Goal: Find specific page/section: Find specific page/section

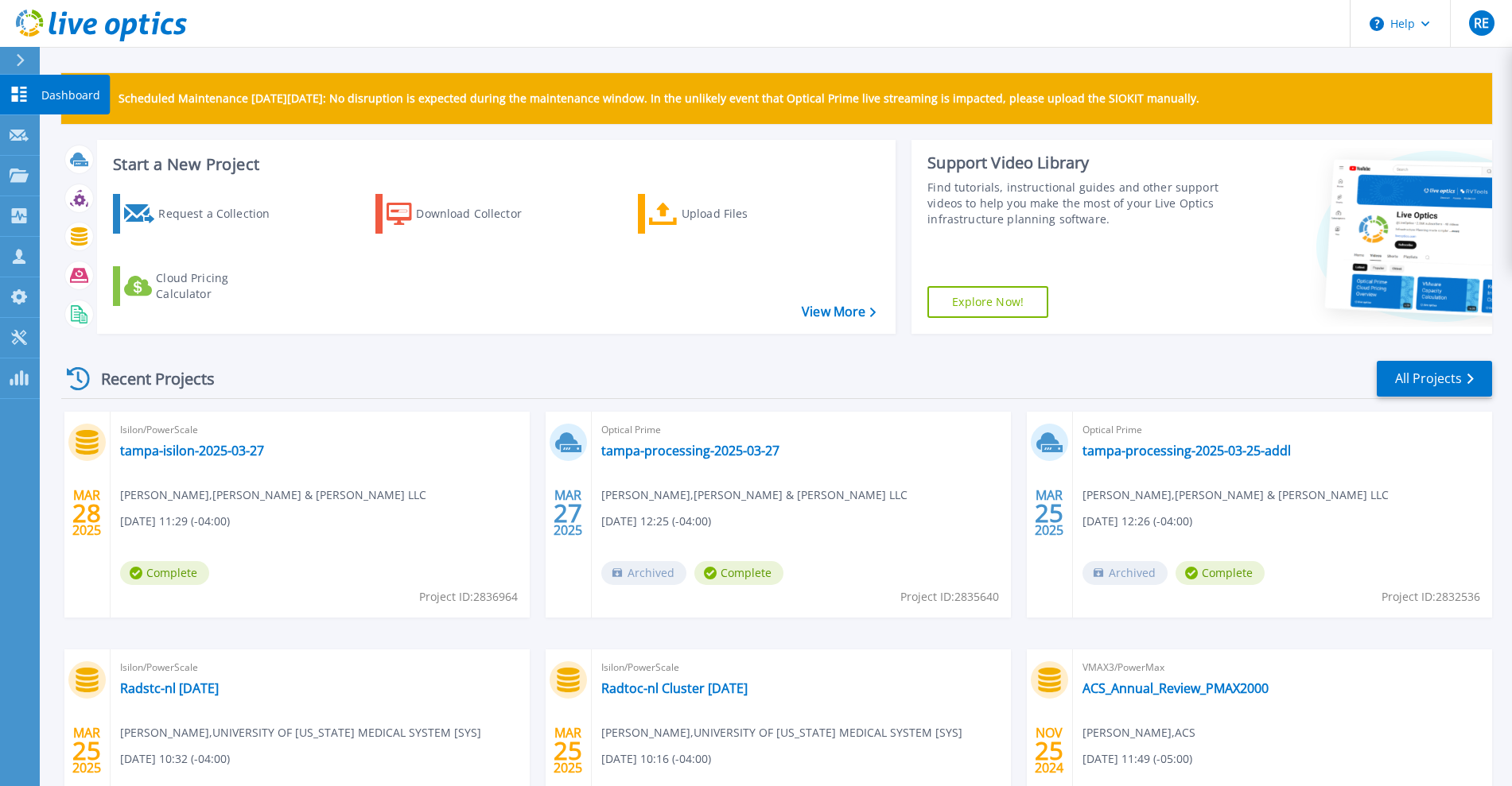
click at [26, 108] on link "Dashboard Dashboard" at bounding box center [20, 95] width 40 height 41
click at [20, 169] on icon at bounding box center [18, 175] width 19 height 13
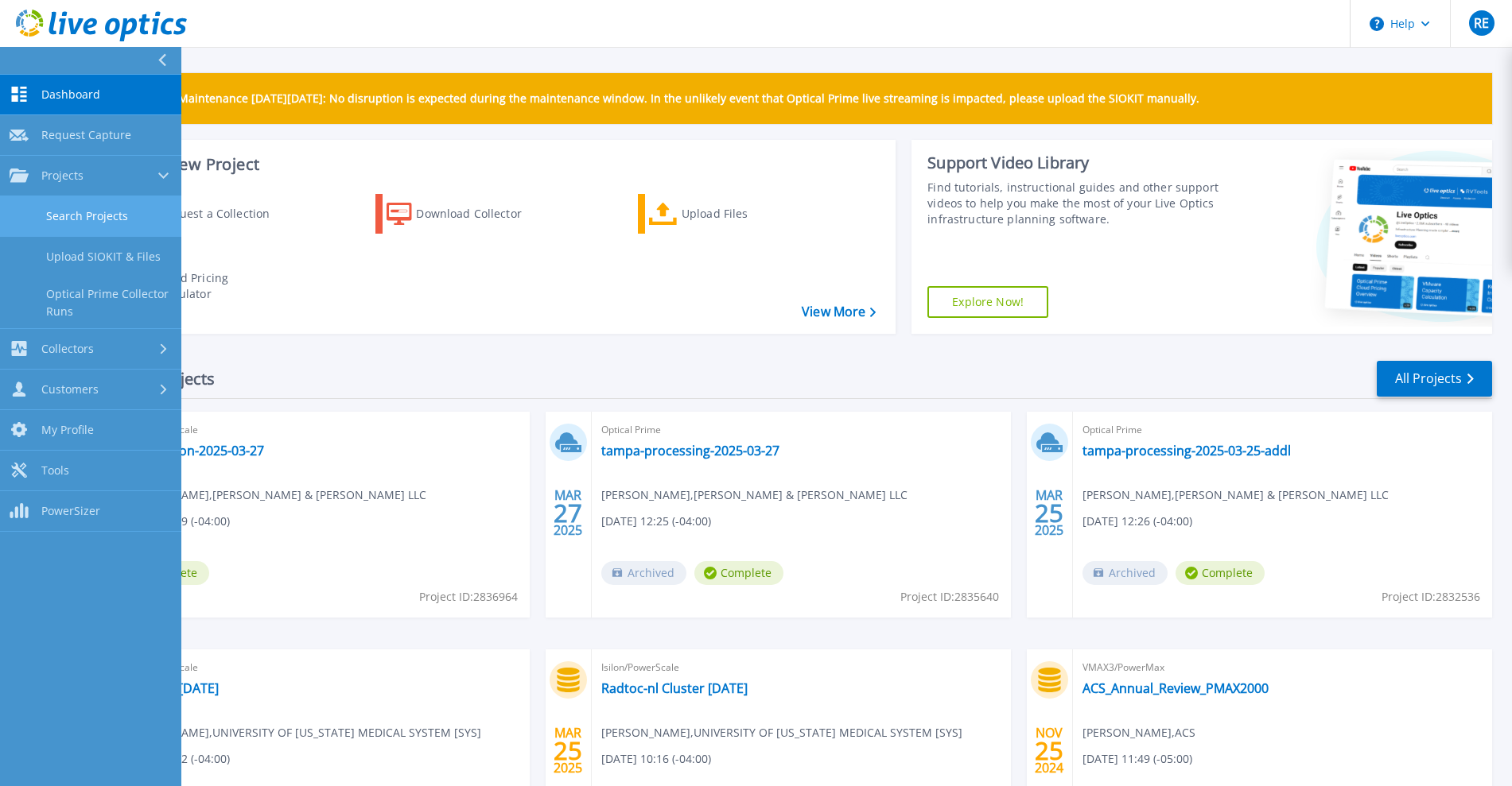
click at [91, 211] on link "Search Projects" at bounding box center [91, 216] width 181 height 41
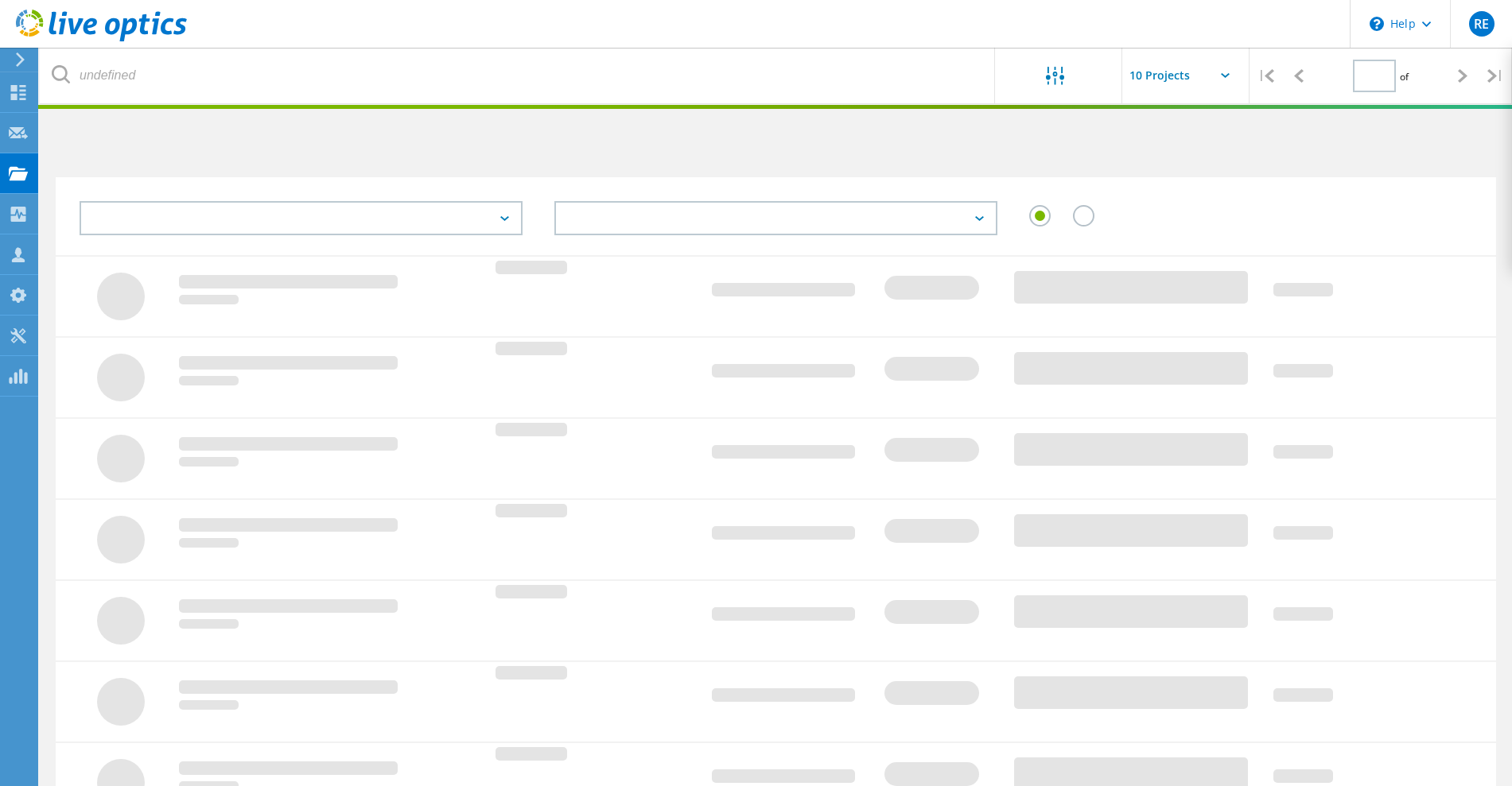
type input "3"
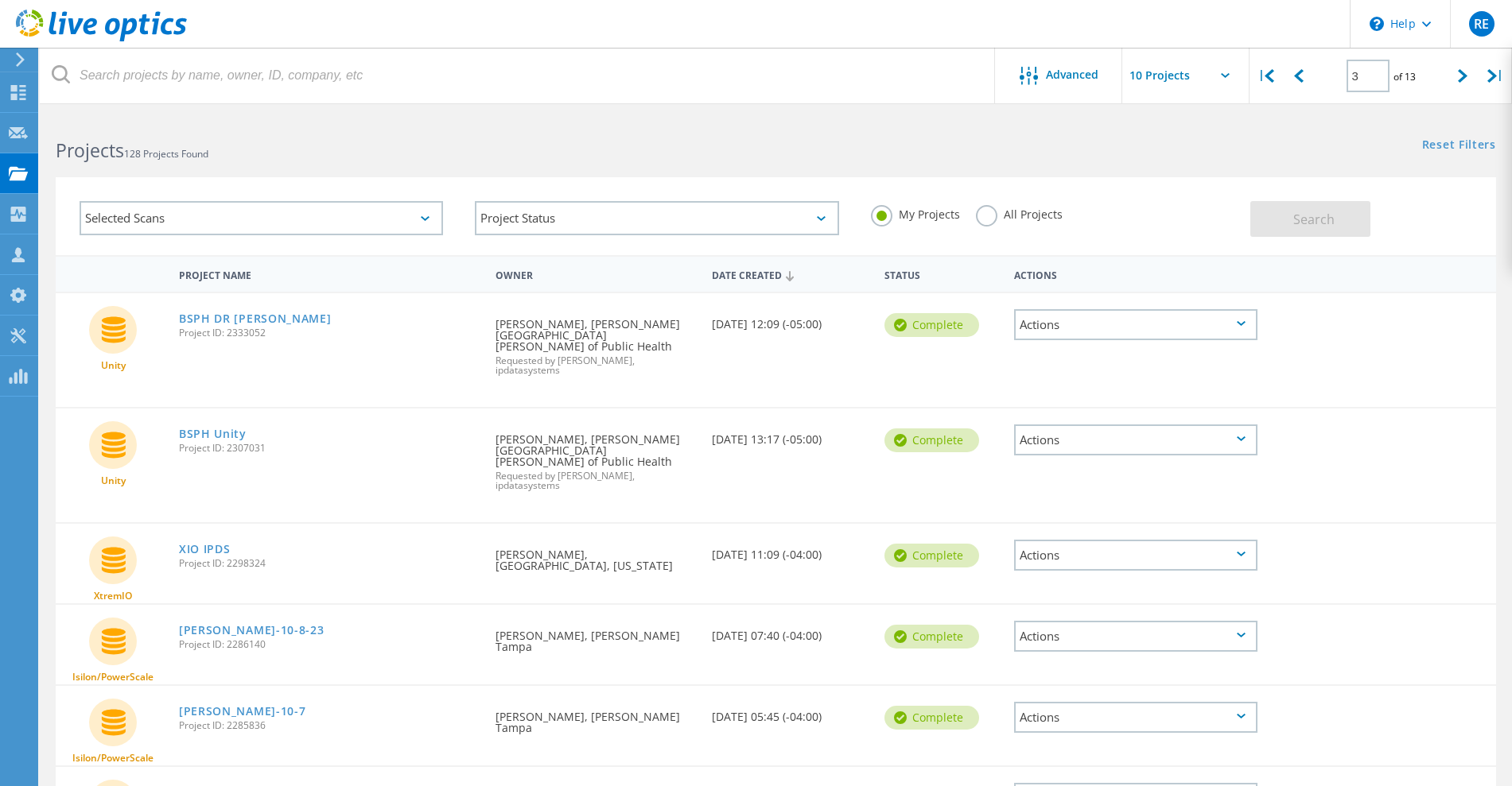
click at [780, 273] on div "Date Created" at bounding box center [790, 274] width 173 height 30
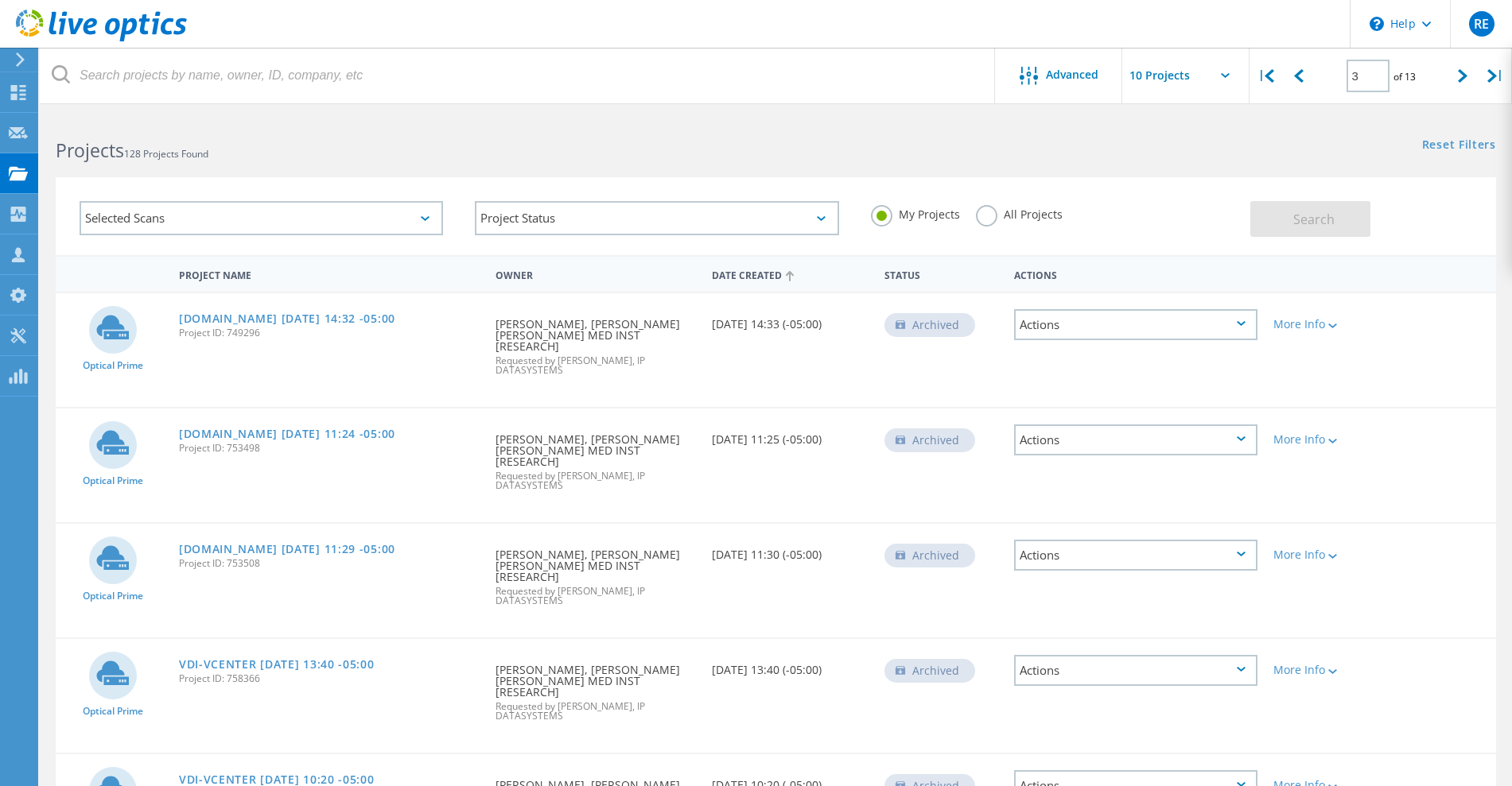
click at [766, 272] on div "Date Created" at bounding box center [790, 274] width 173 height 30
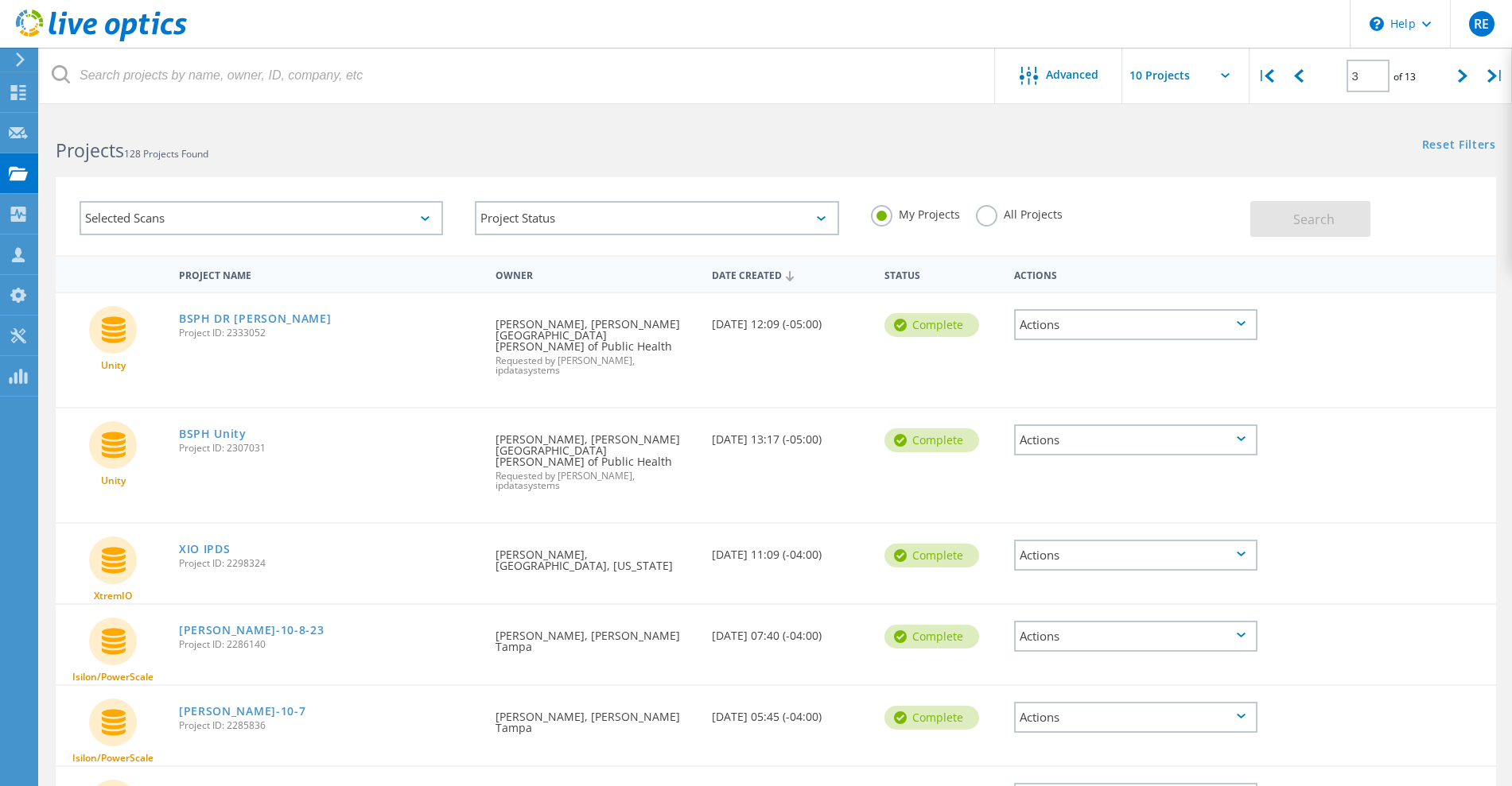
click at [988, 216] on label "All Projects" at bounding box center [1019, 213] width 86 height 15
click at [0, 0] on input "All Projects" at bounding box center [0, 0] width 0 height 0
click at [745, 276] on div "Date Created" at bounding box center [790, 274] width 173 height 30
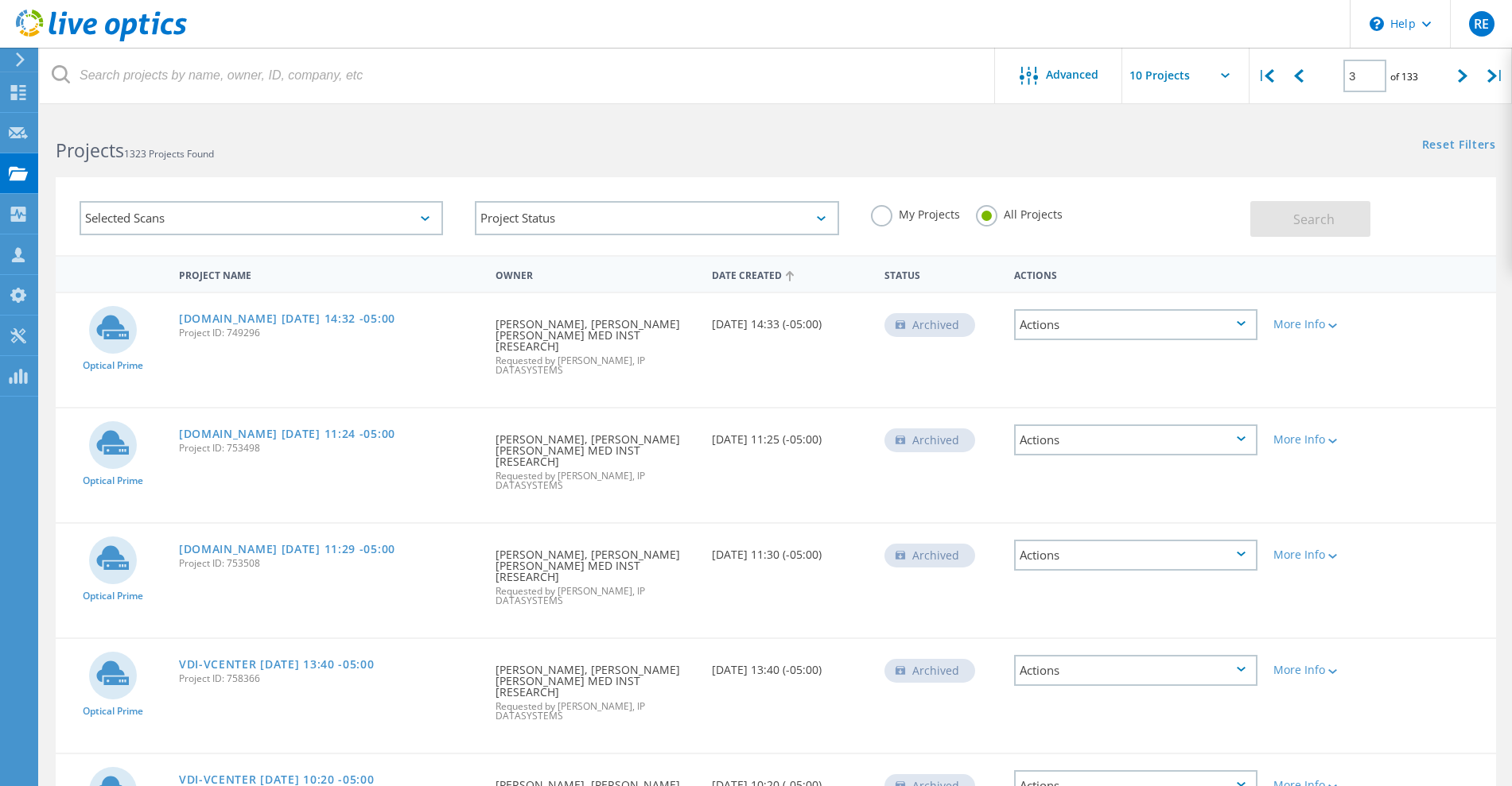
click at [745, 276] on div "Date Created" at bounding box center [790, 274] width 173 height 30
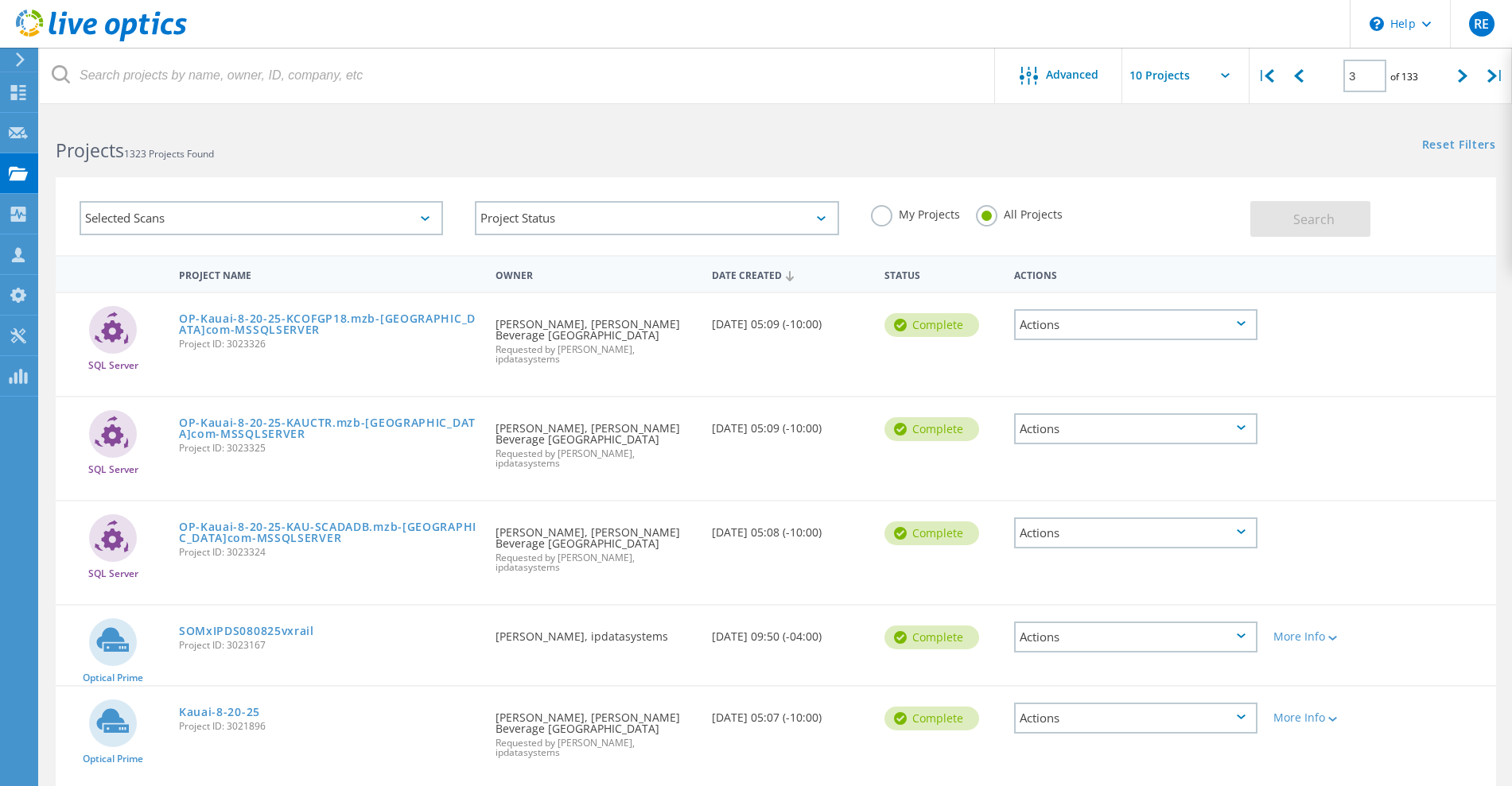
click at [471, 636] on div "SOMxIPDS080825vxrail Project ID: 3023167" at bounding box center [329, 636] width 317 height 61
click at [277, 626] on link "SOMxIPDS080825vxrail" at bounding box center [246, 631] width 135 height 11
